Goal: Use online tool/utility: Utilize a website feature to perform a specific function

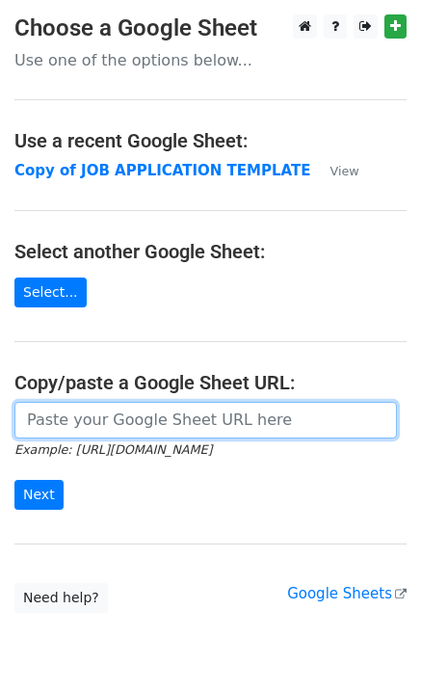
click at [70, 407] on input "url" at bounding box center [205, 420] width 383 height 37
paste input "https://docs.google.com/spreadsheets/d/10ChpzUYxKOE8jVvlyNJ3HrL70kzaoSW43Of00LY…"
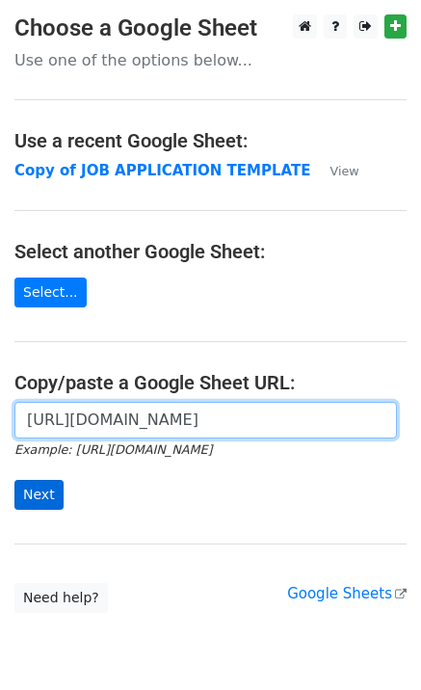
type input "https://docs.google.com/spreadsheets/d/10ChpzUYxKOE8jVvlyNJ3HrL70kzaoSW43Of00LY…"
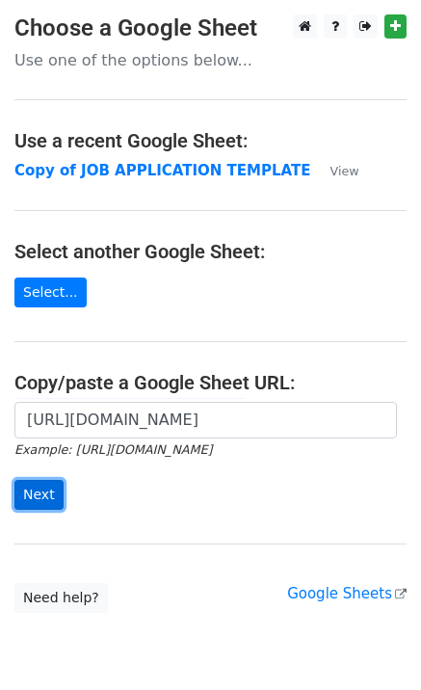
click at [48, 493] on input "Next" at bounding box center [38, 495] width 49 height 30
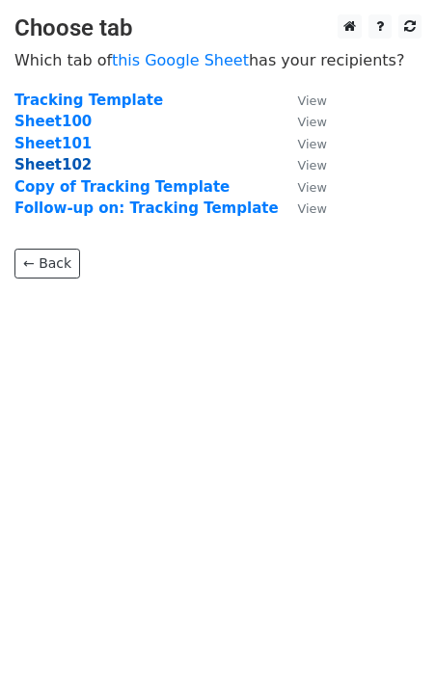
click at [71, 160] on strong "Sheet102" at bounding box center [52, 164] width 77 height 17
